Goal: Task Accomplishment & Management: Complete application form

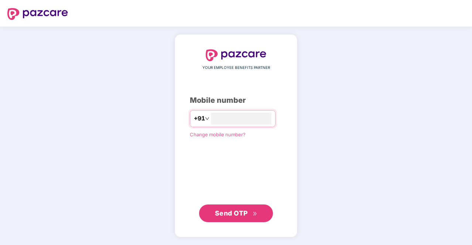
type input "**********"
click at [244, 213] on span "Send OTP" at bounding box center [231, 213] width 33 height 8
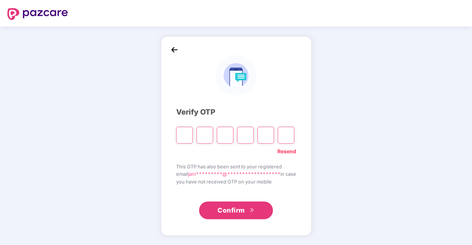
type input "*"
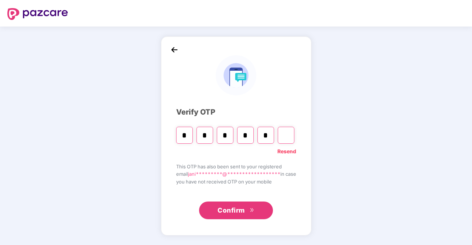
type input "*"
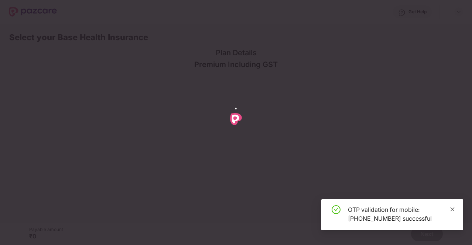
click at [453, 208] on icon "close" at bounding box center [452, 209] width 4 height 4
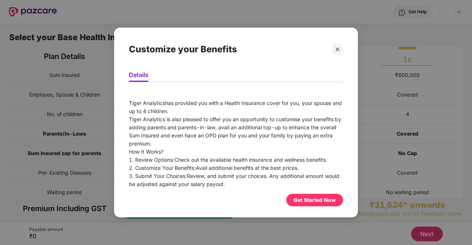
click at [317, 201] on div "Get Started Now" at bounding box center [314, 200] width 42 height 8
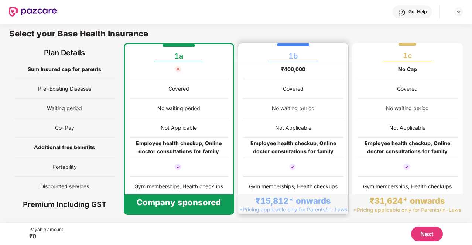
scroll to position [81, 0]
click at [284, 128] on div "Not Applicable" at bounding box center [293, 128] width 36 height 8
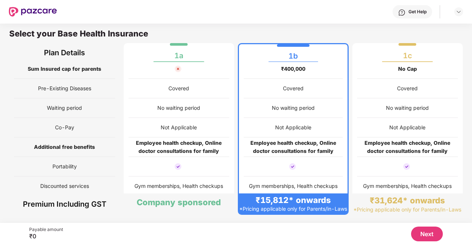
scroll to position [89, 0]
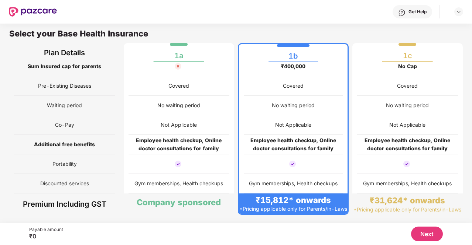
click at [426, 237] on button "Next" at bounding box center [427, 234] width 32 height 15
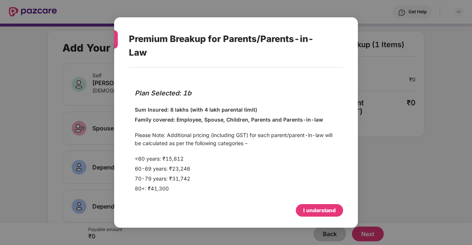
click at [312, 209] on div "I understand" at bounding box center [319, 211] width 32 height 8
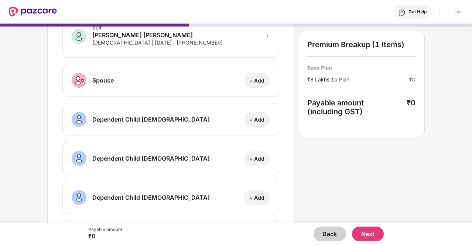
scroll to position [0, 0]
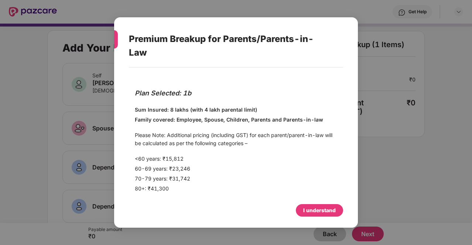
click at [325, 207] on div "I understand" at bounding box center [319, 211] width 32 height 8
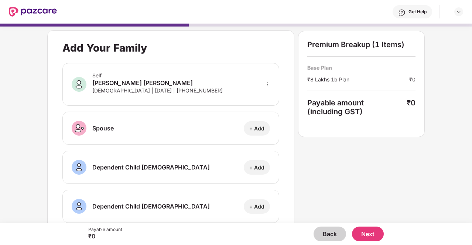
click at [331, 234] on button "Back" at bounding box center [329, 234] width 32 height 15
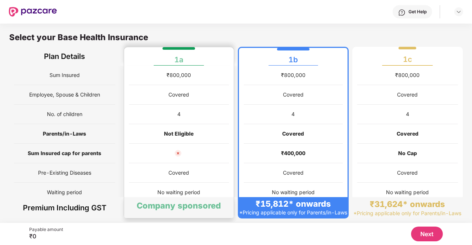
click at [192, 164] on div "Covered" at bounding box center [179, 173] width 100 height 20
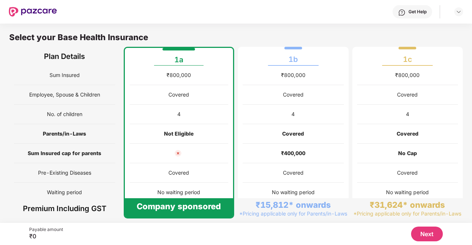
click at [181, 154] on img at bounding box center [177, 153] width 9 height 9
click at [422, 233] on button "Next" at bounding box center [427, 234] width 32 height 15
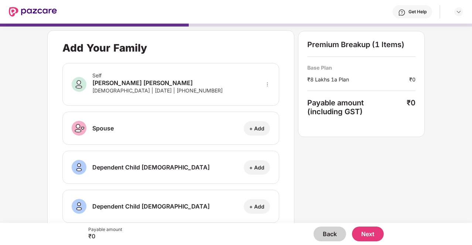
click at [362, 234] on button "Next" at bounding box center [368, 234] width 32 height 15
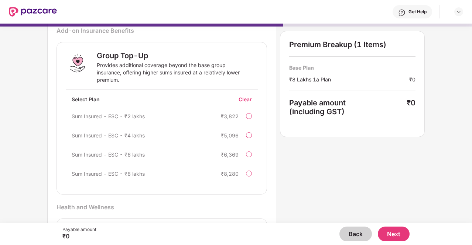
scroll to position [104, 0]
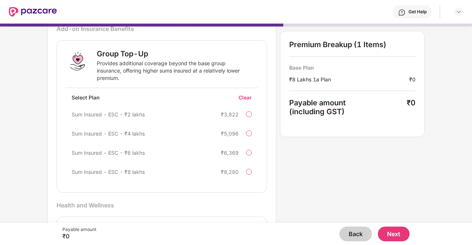
click at [248, 116] on div at bounding box center [249, 114] width 6 height 6
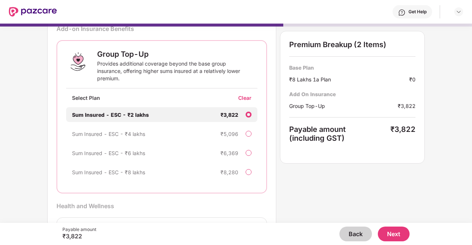
click at [245, 98] on div "Clear" at bounding box center [247, 97] width 19 height 7
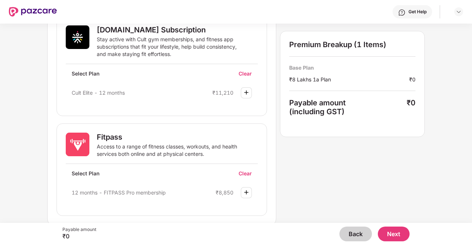
scroll to position [305, 0]
click at [248, 93] on img at bounding box center [246, 92] width 9 height 9
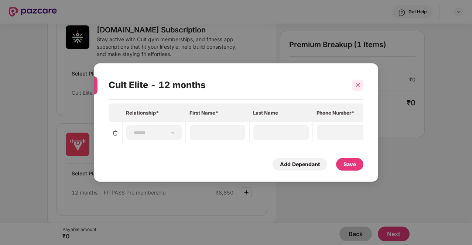
click at [355, 84] on div at bounding box center [357, 85] width 11 height 11
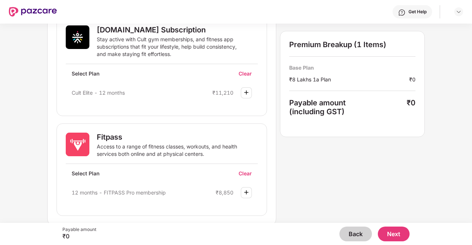
scroll to position [0, 0]
click at [245, 88] on img at bounding box center [246, 92] width 9 height 9
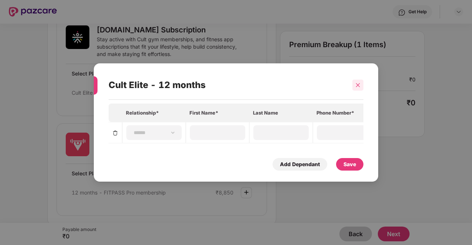
click at [355, 81] on div at bounding box center [357, 85] width 11 height 11
